Goal: Information Seeking & Learning: Find specific page/section

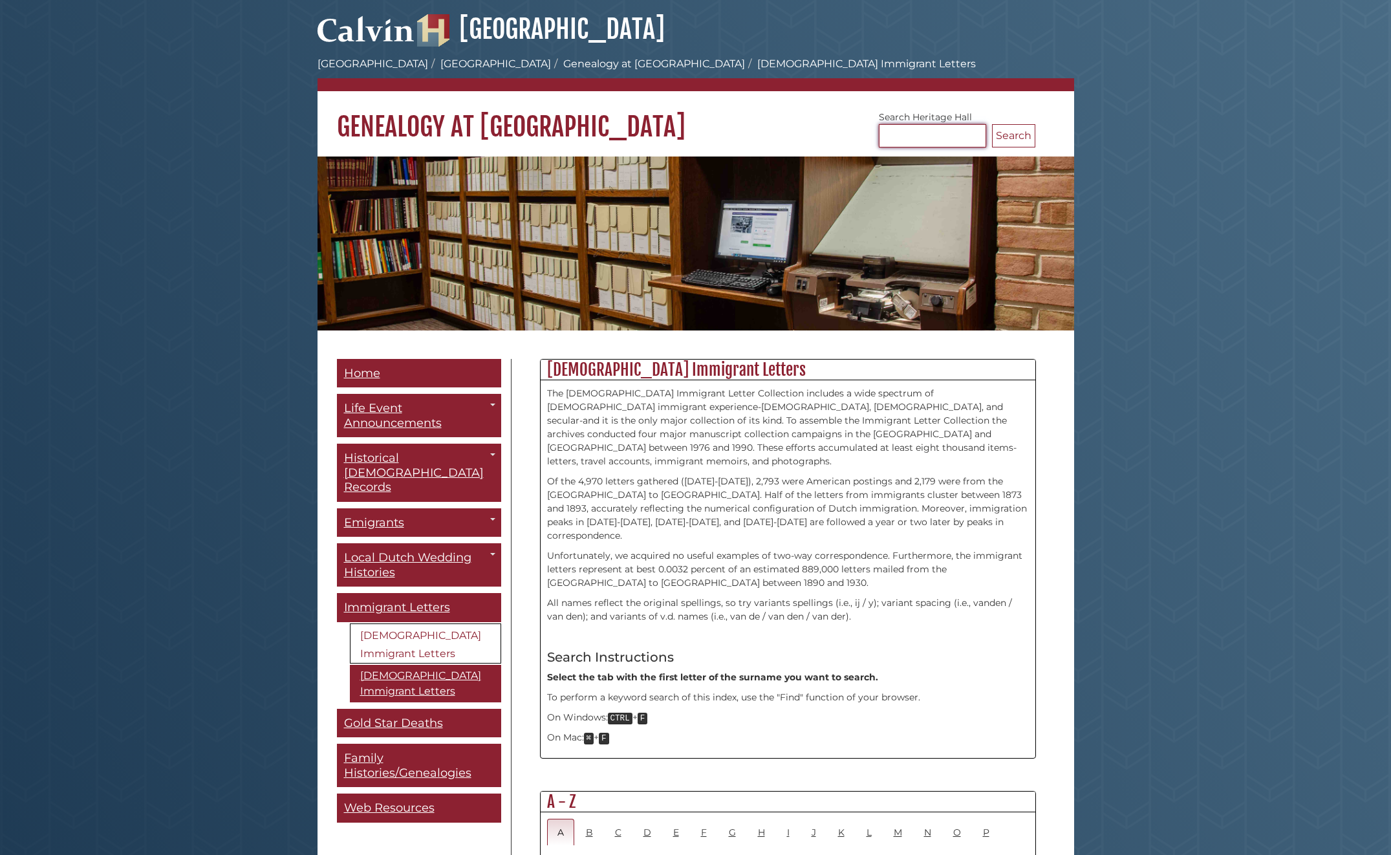
click at [902, 146] on input "Search [GEOGRAPHIC_DATA]" at bounding box center [932, 135] width 107 height 23
type input "******"
click at [992, 124] on button "Search" at bounding box center [1013, 135] width 43 height 23
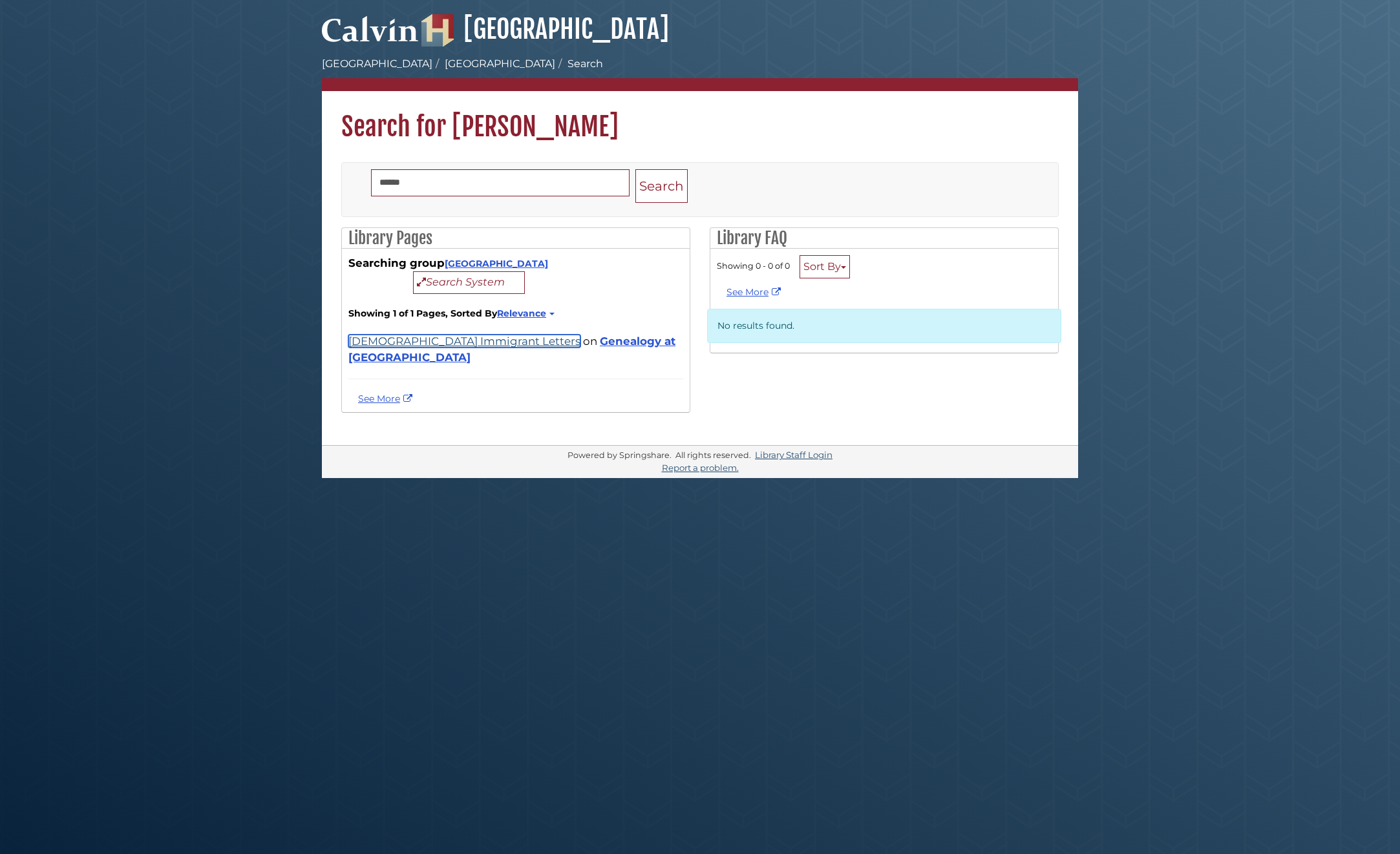
click at [467, 343] on link "[DEMOGRAPHIC_DATA] Immigrant Letters" at bounding box center [465, 341] width 232 height 13
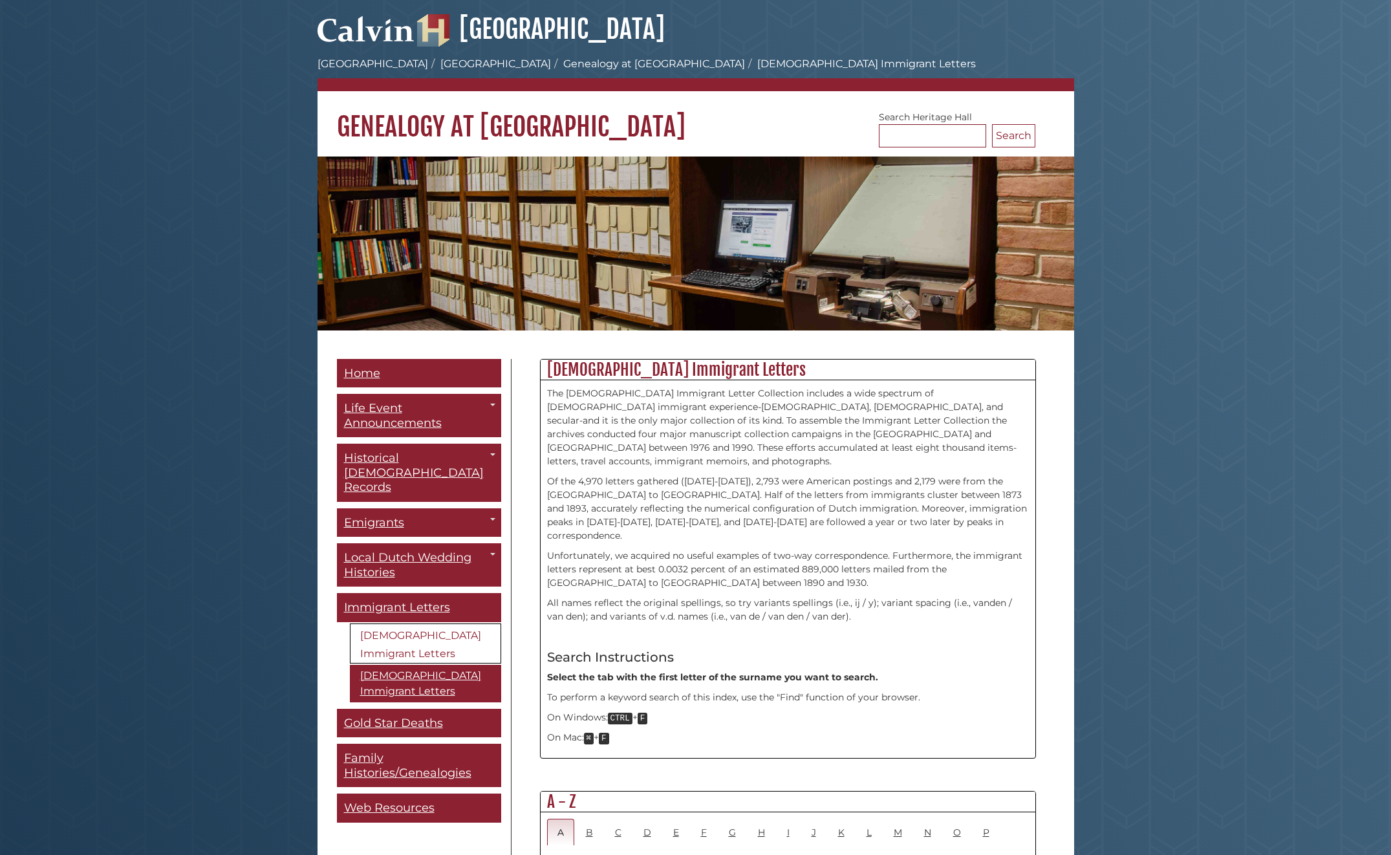
scroll to position [647, 0]
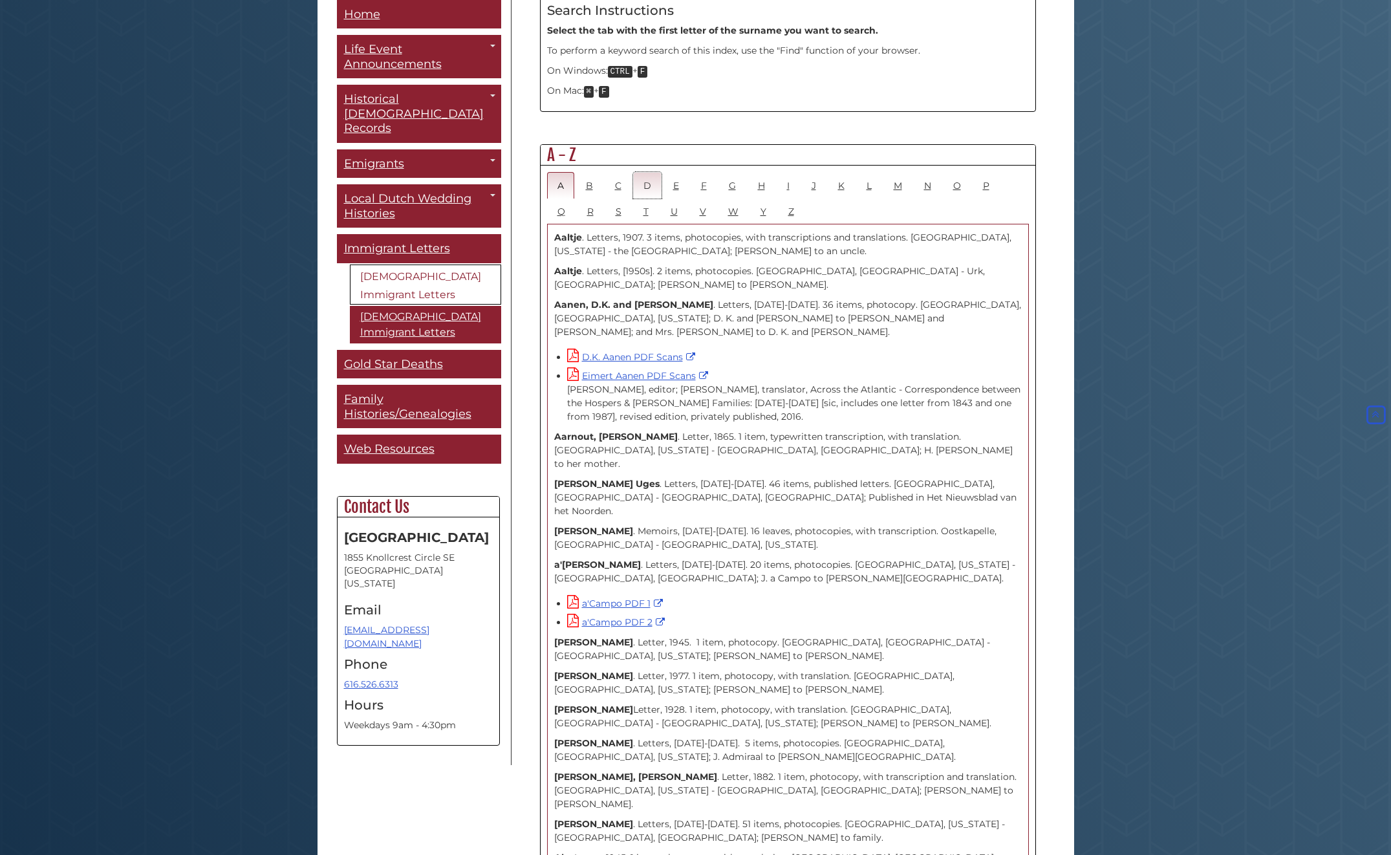
click at [648, 172] on link "D" at bounding box center [647, 185] width 28 height 27
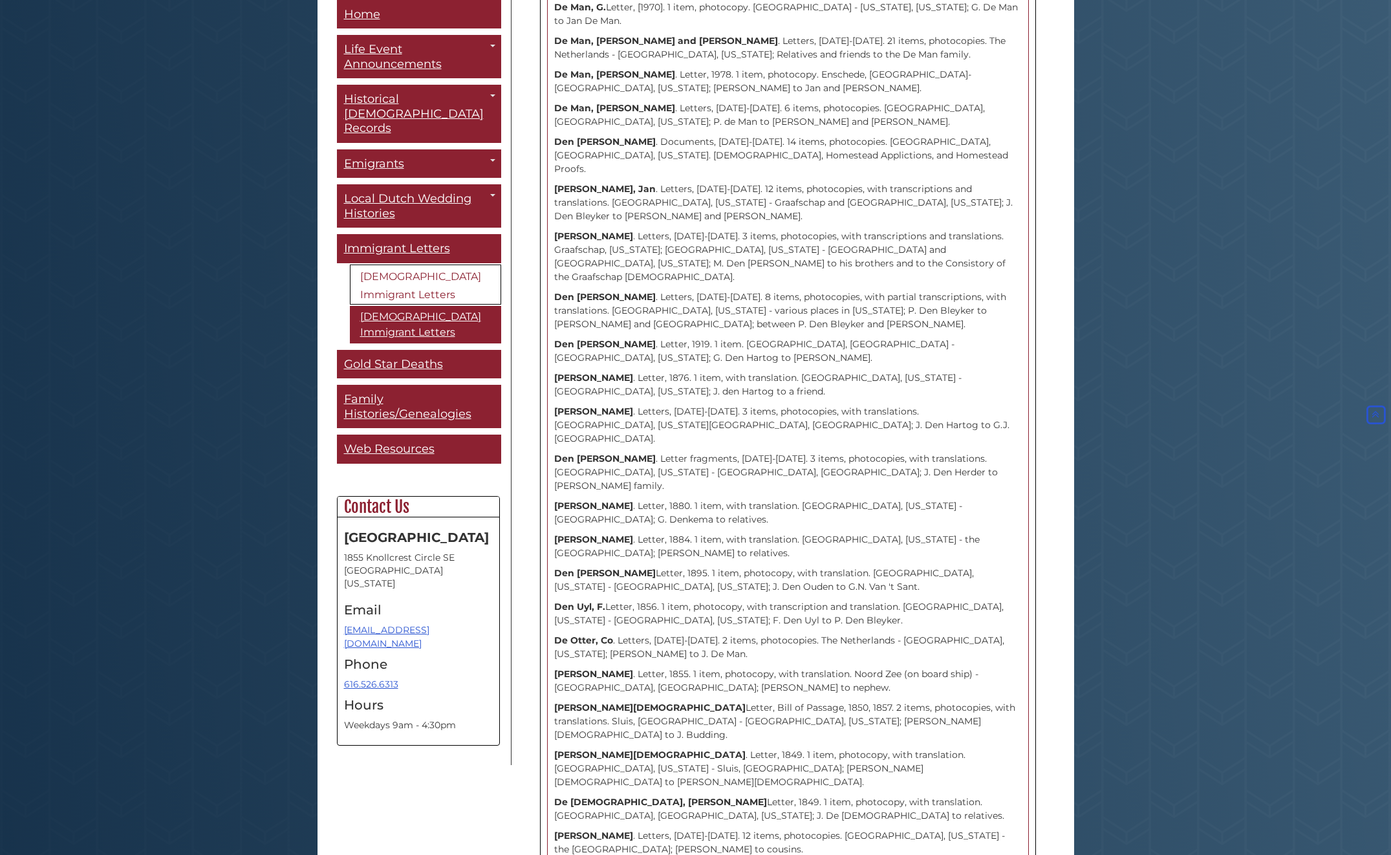
scroll to position [3130, 0]
